Goal: Information Seeking & Learning: Find specific fact

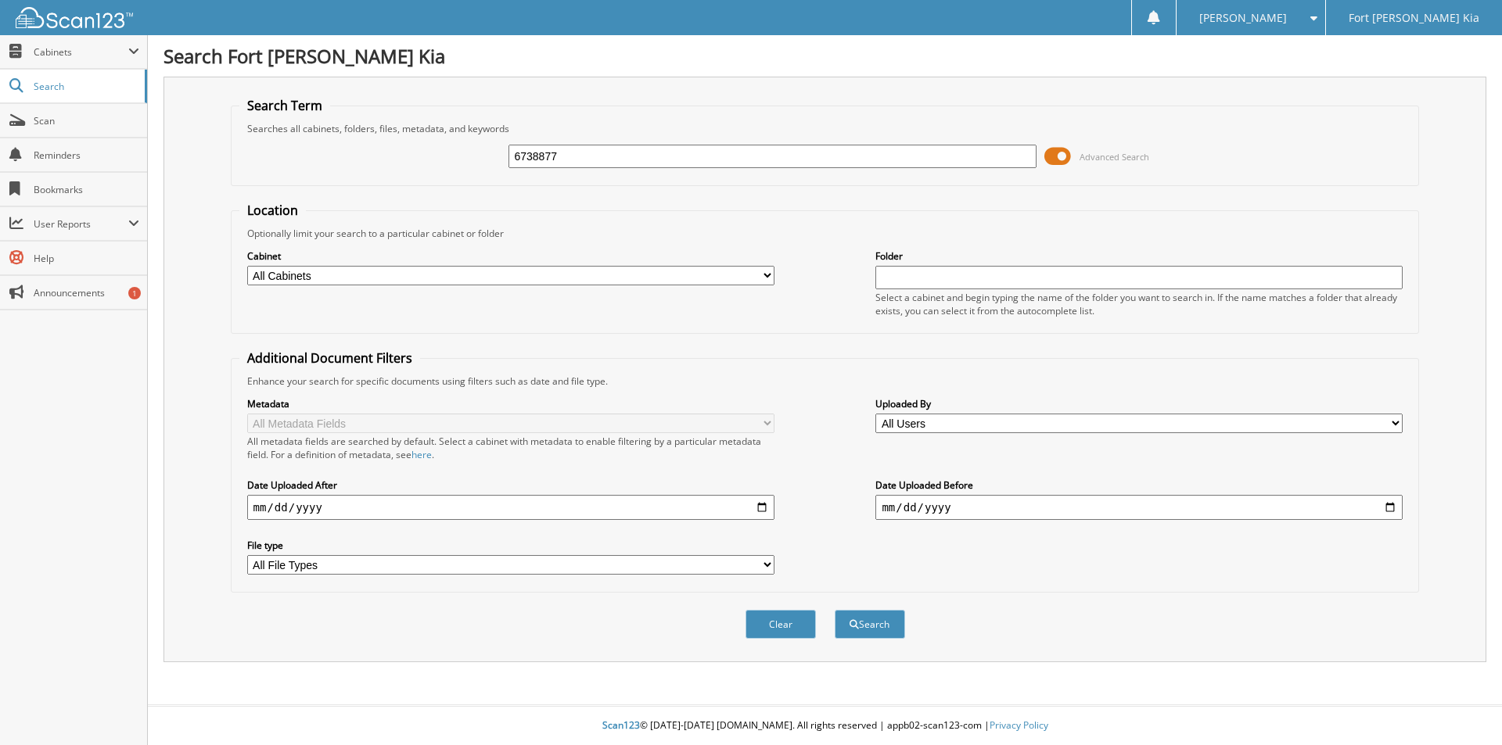
type input "6738877"
click at [835, 610] on button "Search" at bounding box center [870, 624] width 70 height 29
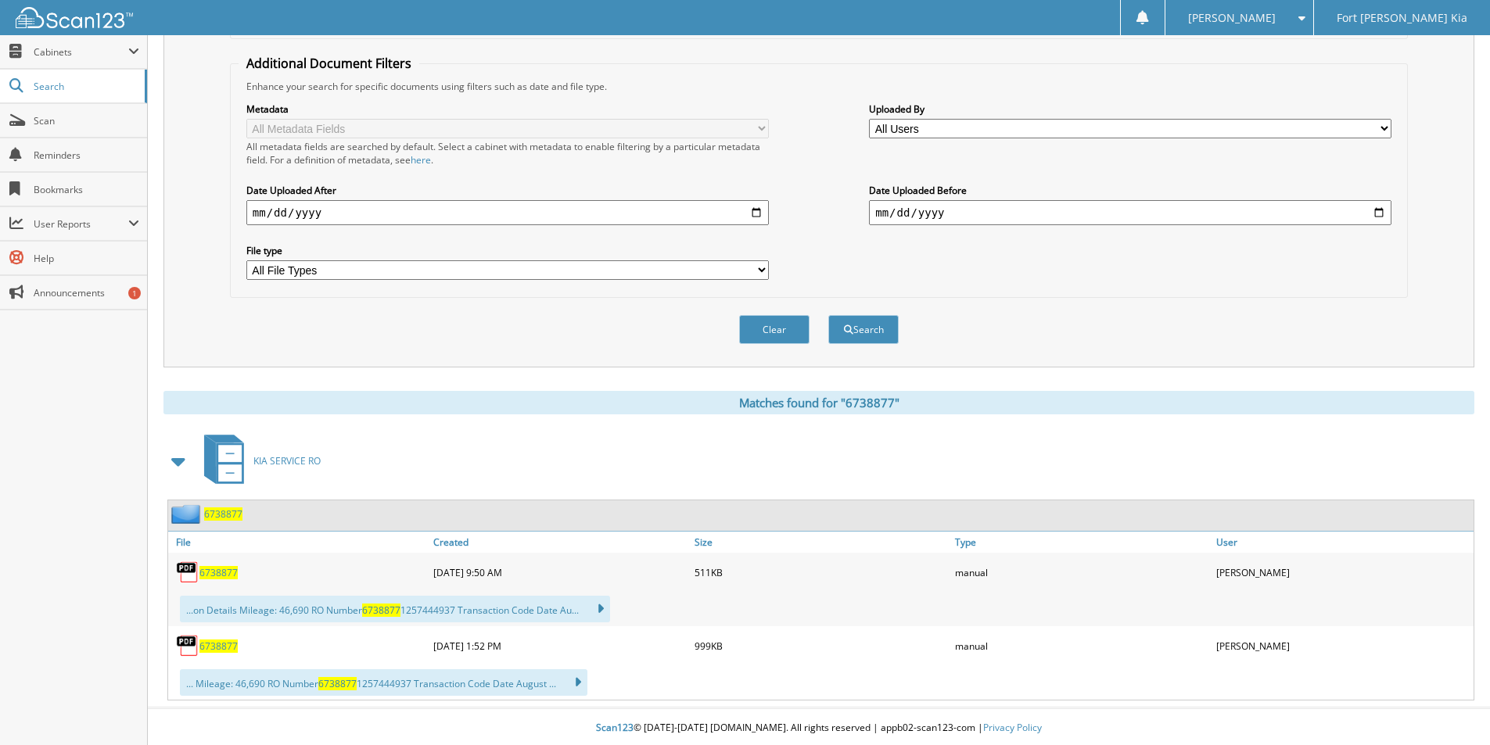
scroll to position [298, 0]
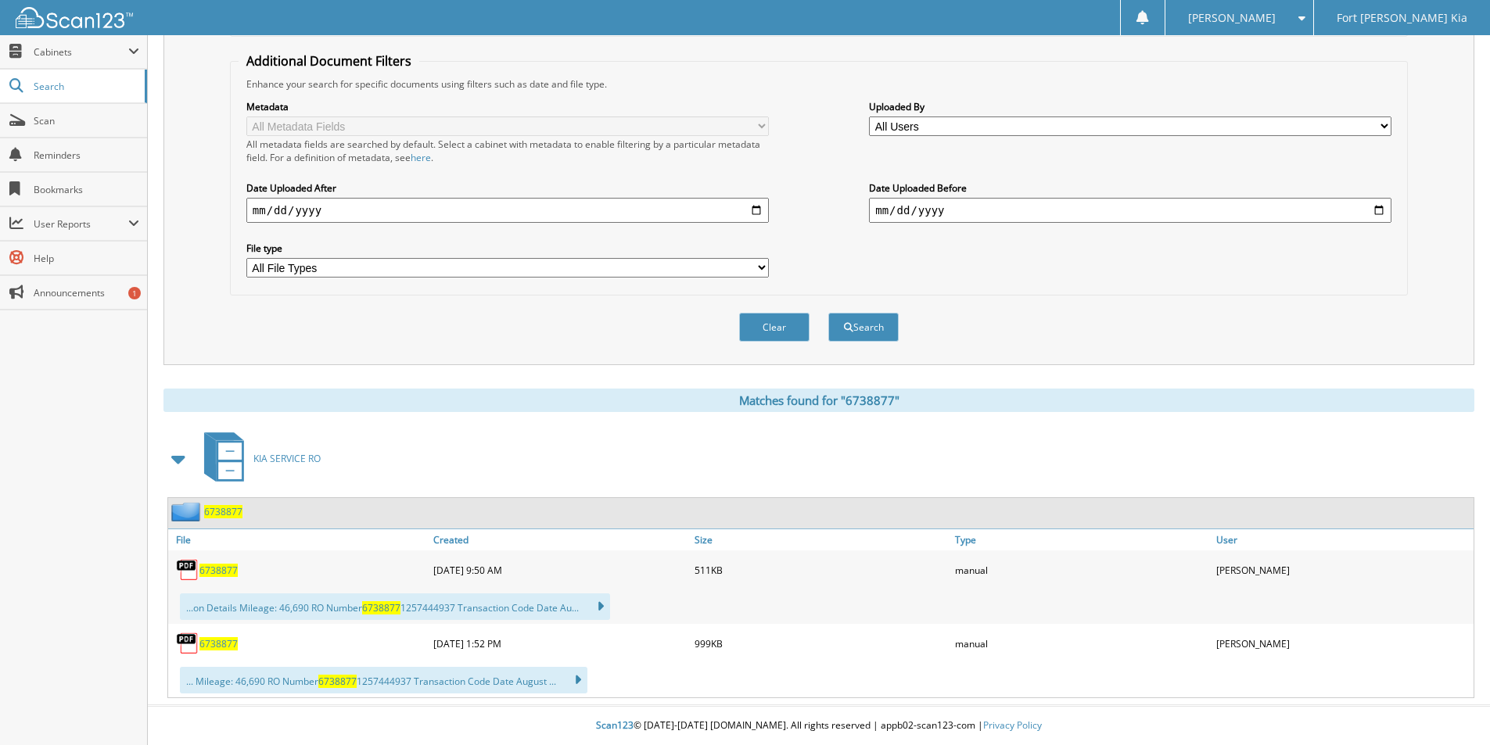
click at [222, 571] on span "6738877" at bounding box center [218, 570] width 38 height 13
click at [213, 643] on span "6738877" at bounding box center [218, 644] width 38 height 13
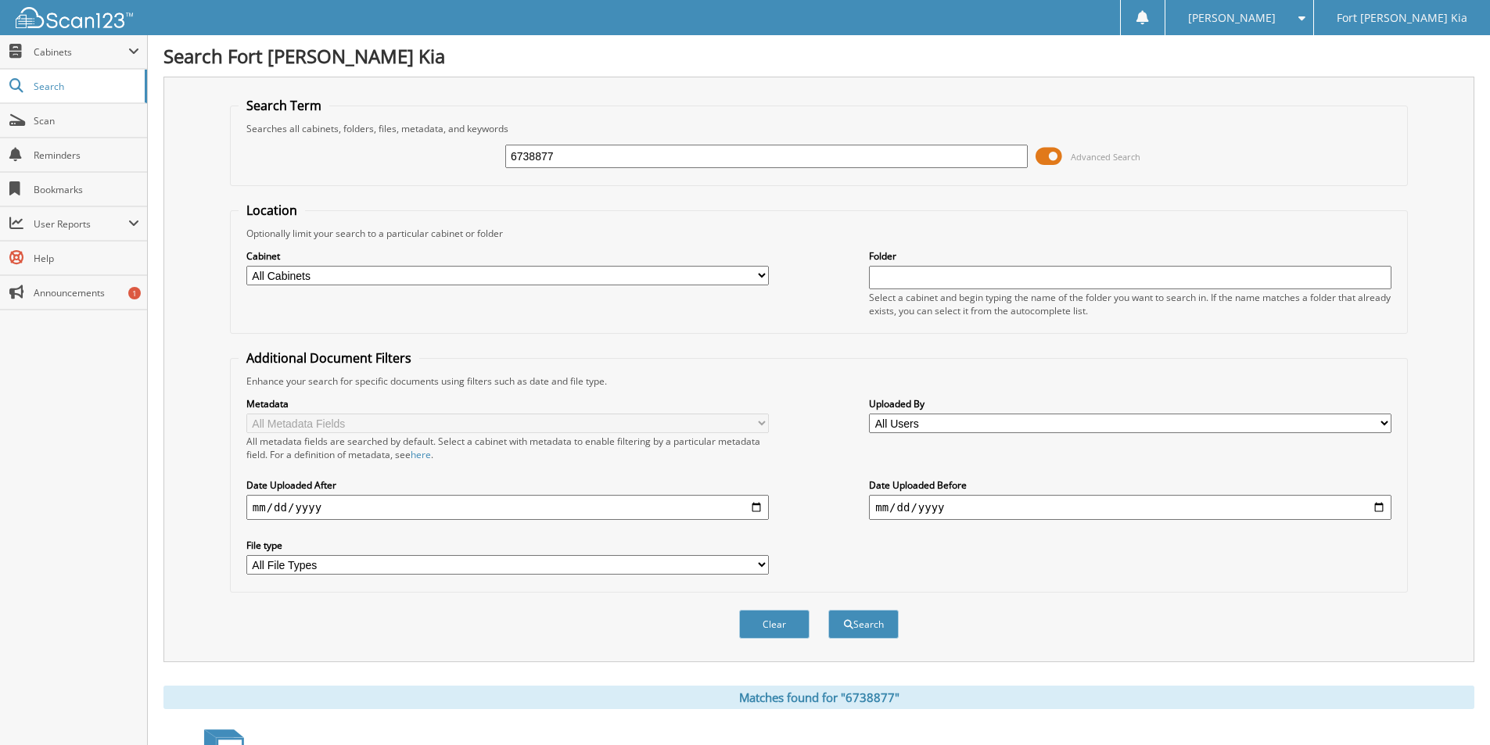
click at [623, 158] on input "6738877" at bounding box center [766, 156] width 523 height 23
click at [622, 158] on input "6738877" at bounding box center [766, 156] width 523 height 23
type input "6738965"
click at [828, 610] on button "Search" at bounding box center [863, 624] width 70 height 29
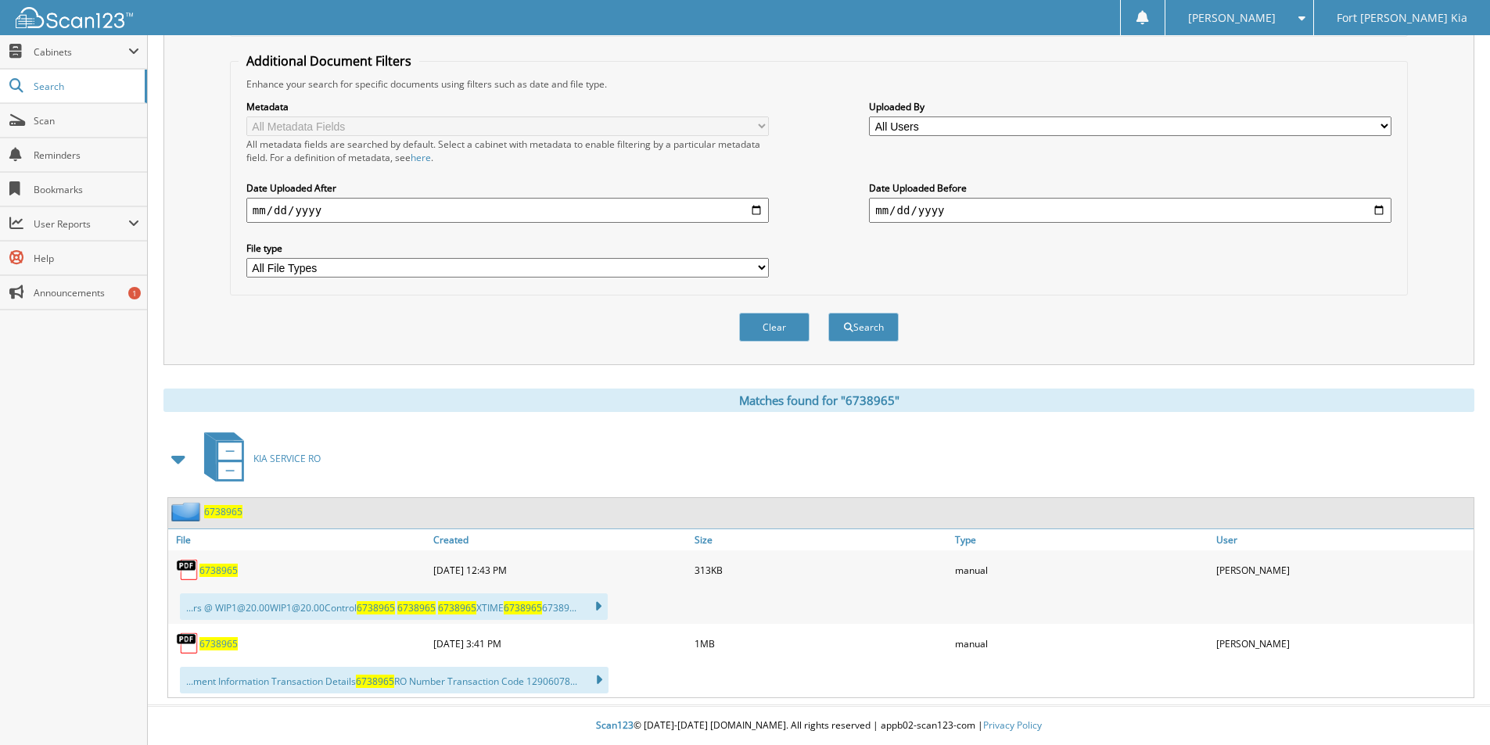
click at [225, 573] on span "6738965" at bounding box center [218, 570] width 38 height 13
click at [214, 645] on span "6738965" at bounding box center [218, 644] width 38 height 13
